Goal: Ask a question

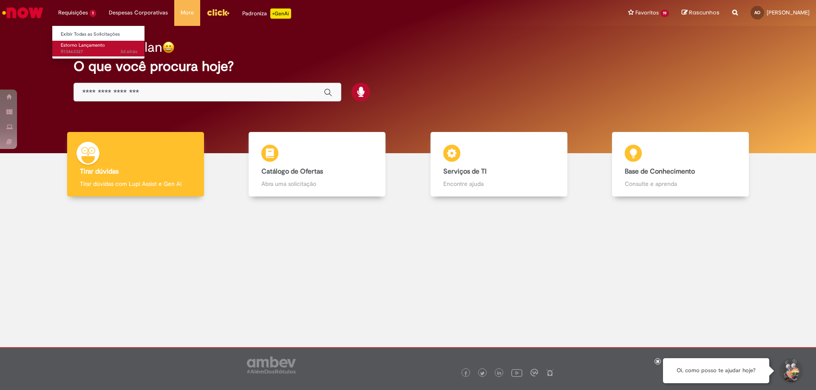
click at [88, 46] on span "Estorno Lançamento" at bounding box center [83, 45] width 44 height 6
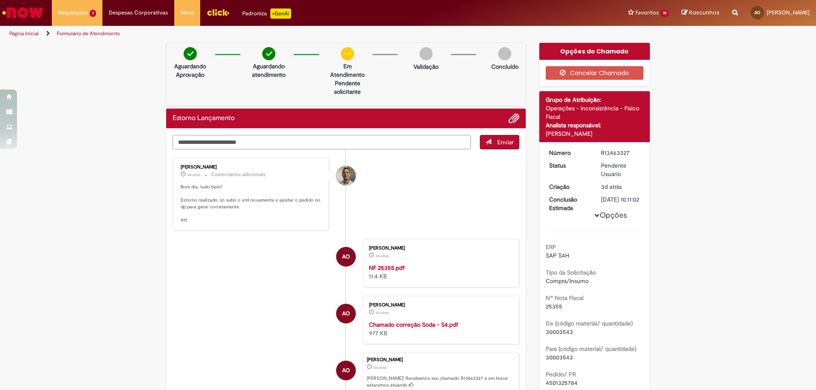
click at [291, 139] on textarea "Digite sua mensagem aqui..." at bounding box center [321, 142] width 298 height 14
type textarea "**********"
click at [503, 143] on span "Enviar" at bounding box center [505, 142] width 17 height 8
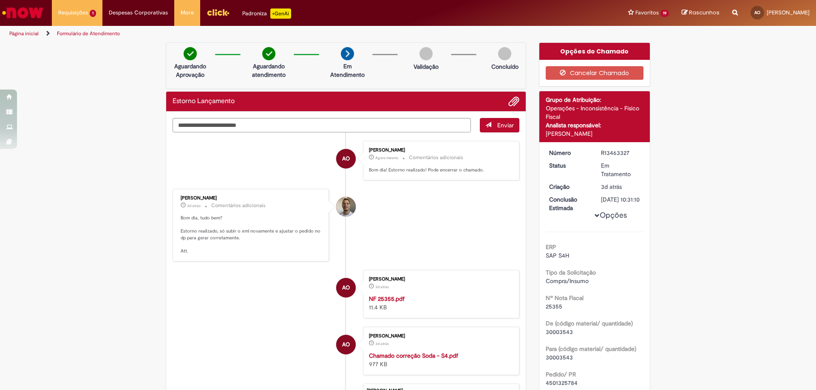
click at [28, 33] on link "Página inicial" at bounding box center [23, 33] width 29 height 7
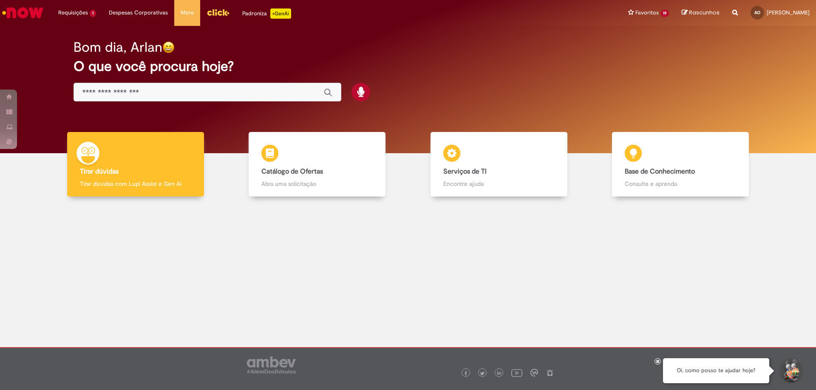
click at [26, 12] on img "Ir para a Homepage" at bounding box center [23, 12] width 44 height 17
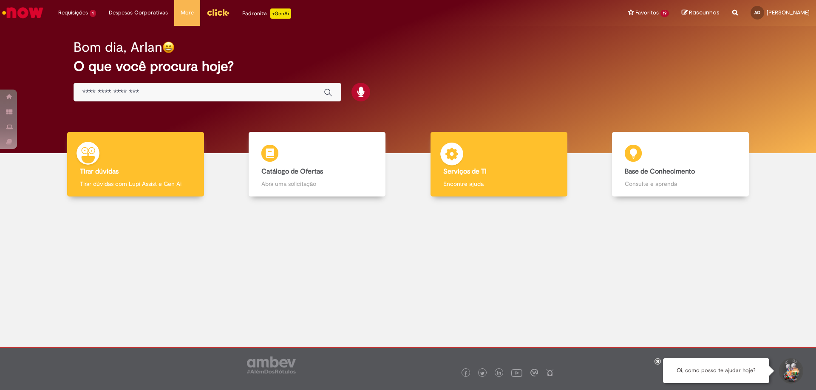
click at [473, 182] on p "Encontre ajuda" at bounding box center [498, 184] width 111 height 8
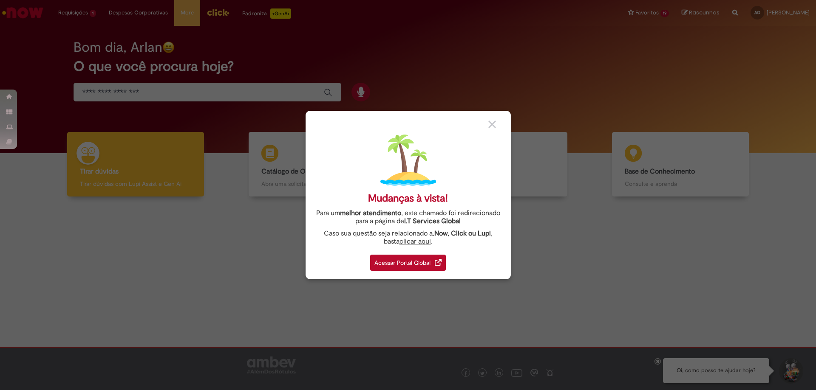
click at [413, 263] on div "Acessar Portal Global" at bounding box center [408, 263] width 76 height 16
